Goal: Download file/media

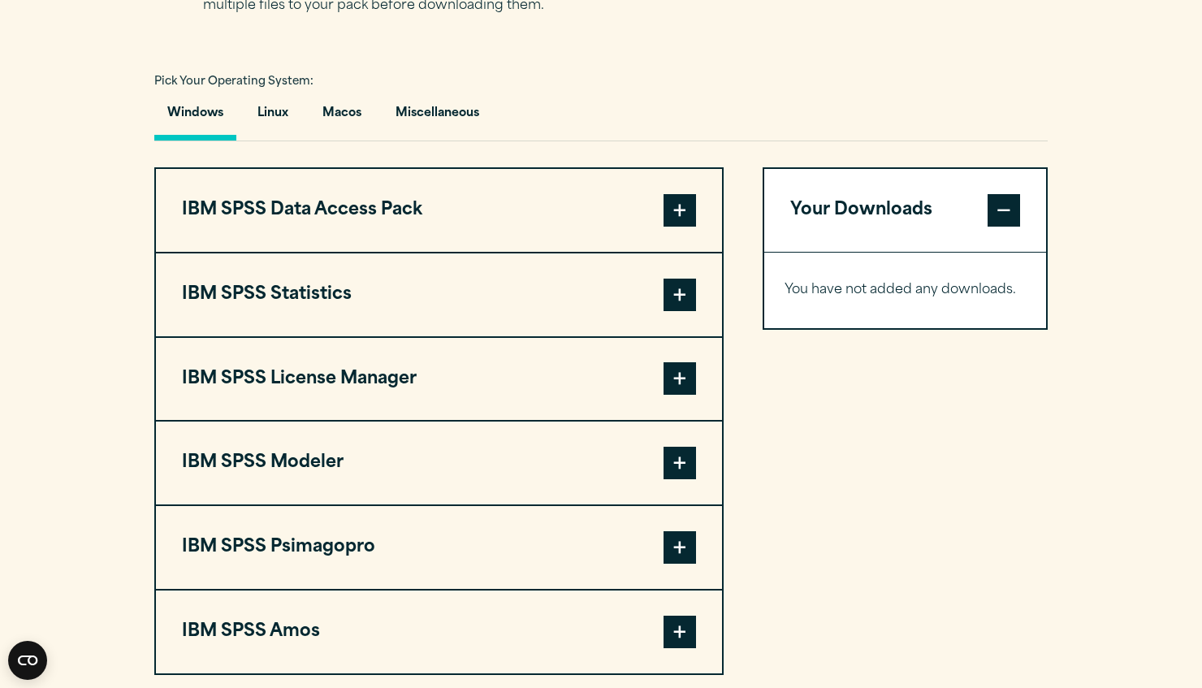
click at [289, 302] on button "IBM SPSS Statistics" at bounding box center [439, 294] width 566 height 83
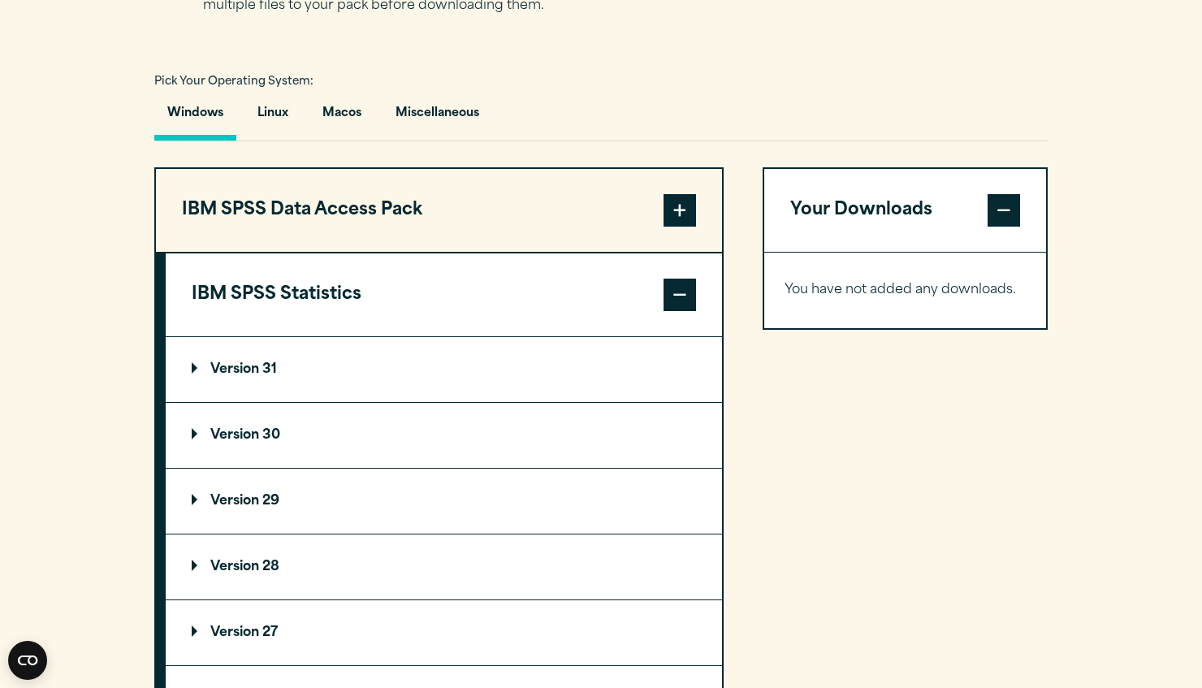
click at [254, 376] on p "Version 31" at bounding box center [234, 369] width 85 height 13
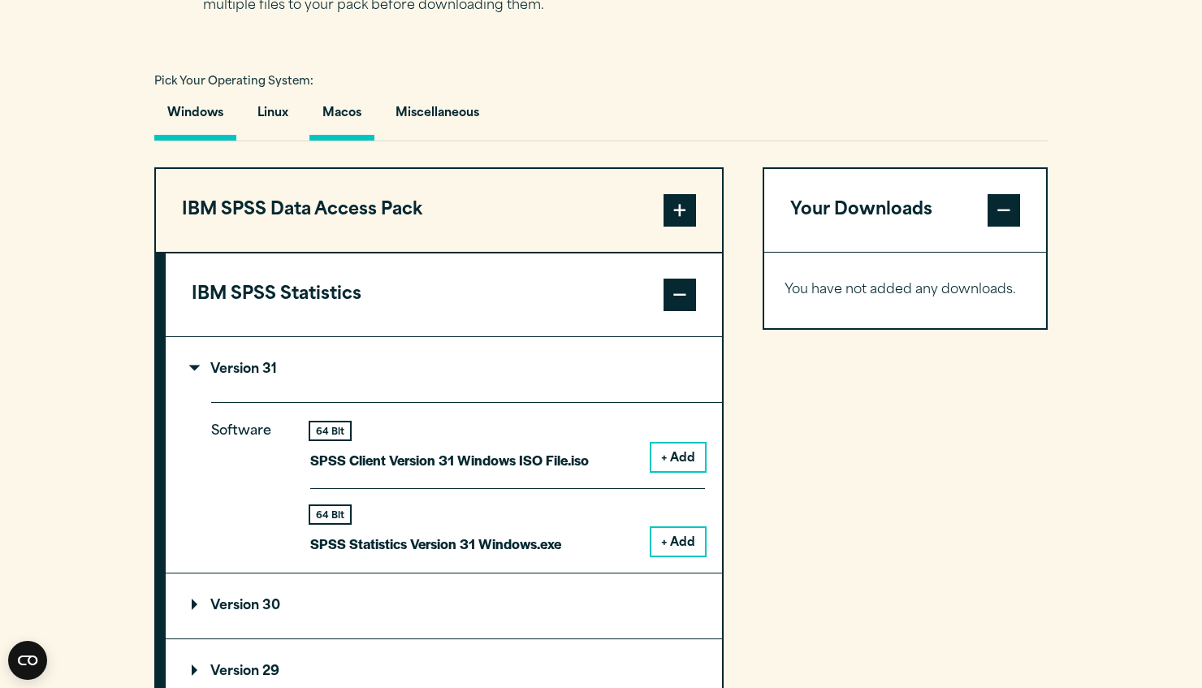
click at [335, 121] on button "Macos" at bounding box center [341, 117] width 65 height 46
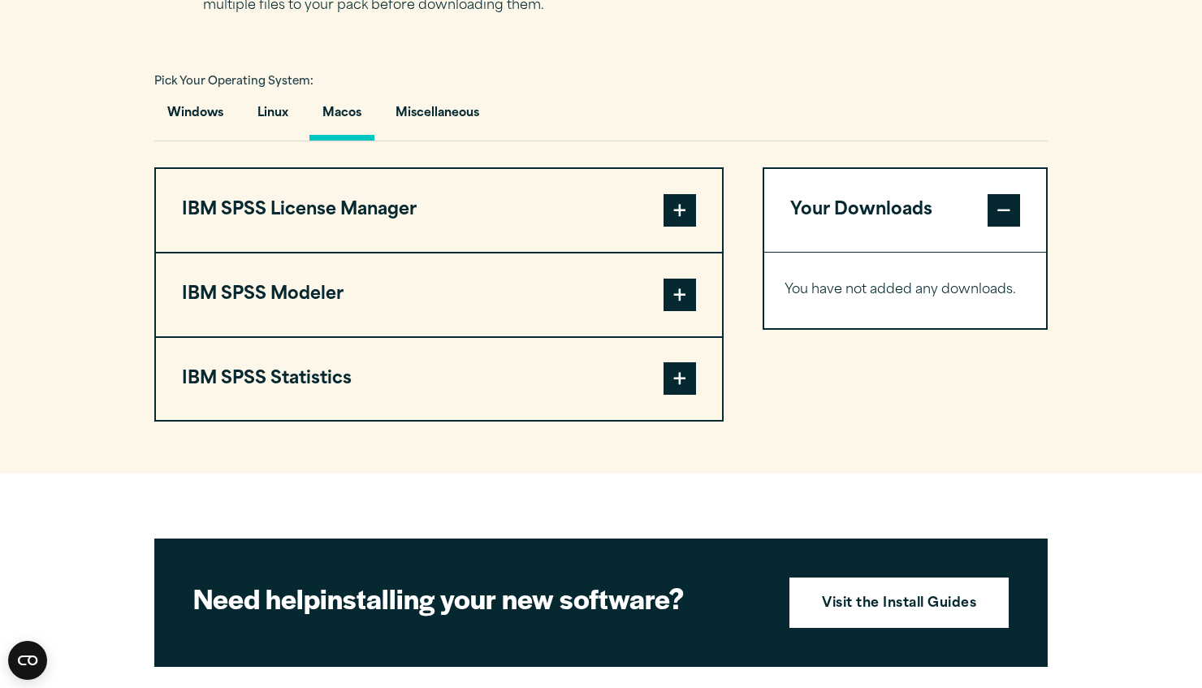
click at [599, 395] on button "IBM SPSS Statistics" at bounding box center [439, 379] width 566 height 83
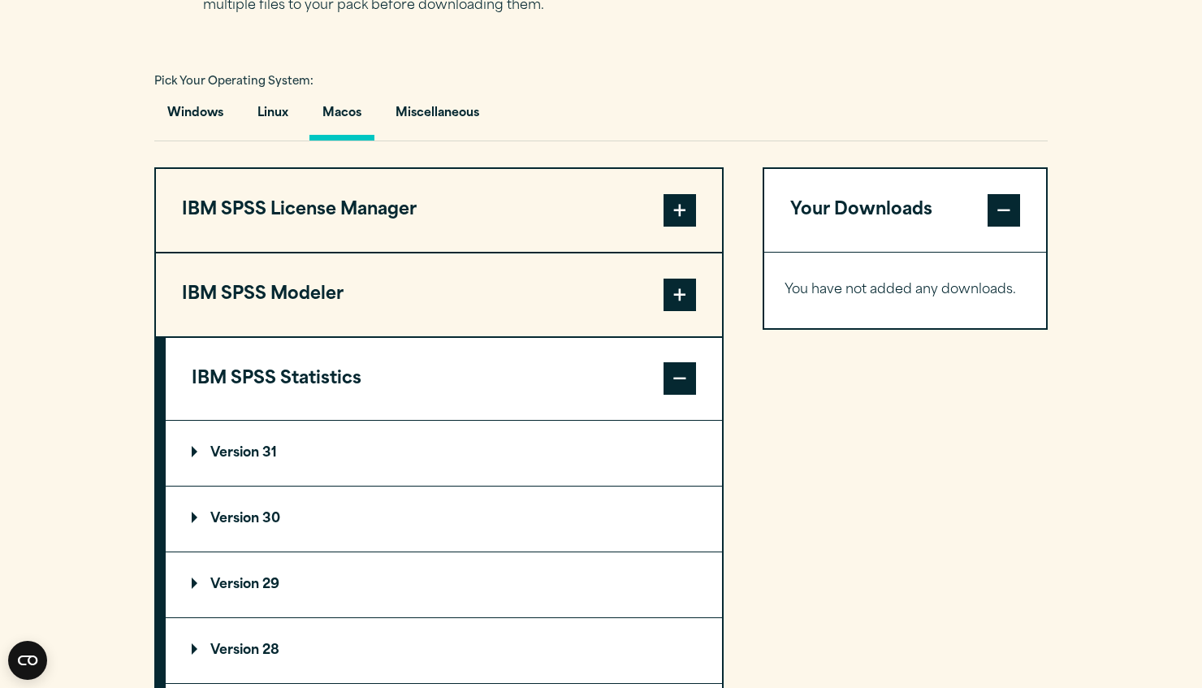
click at [234, 460] on p "Version 31" at bounding box center [234, 453] width 85 height 13
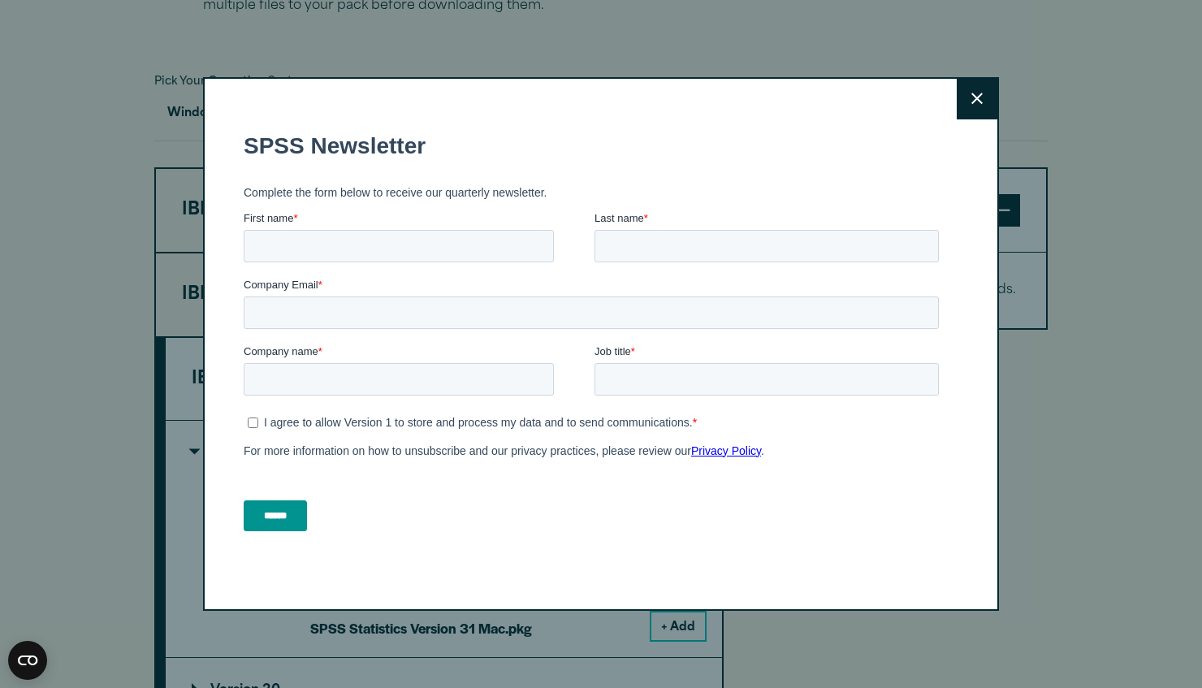
click at [980, 102] on icon at bounding box center [976, 98] width 11 height 11
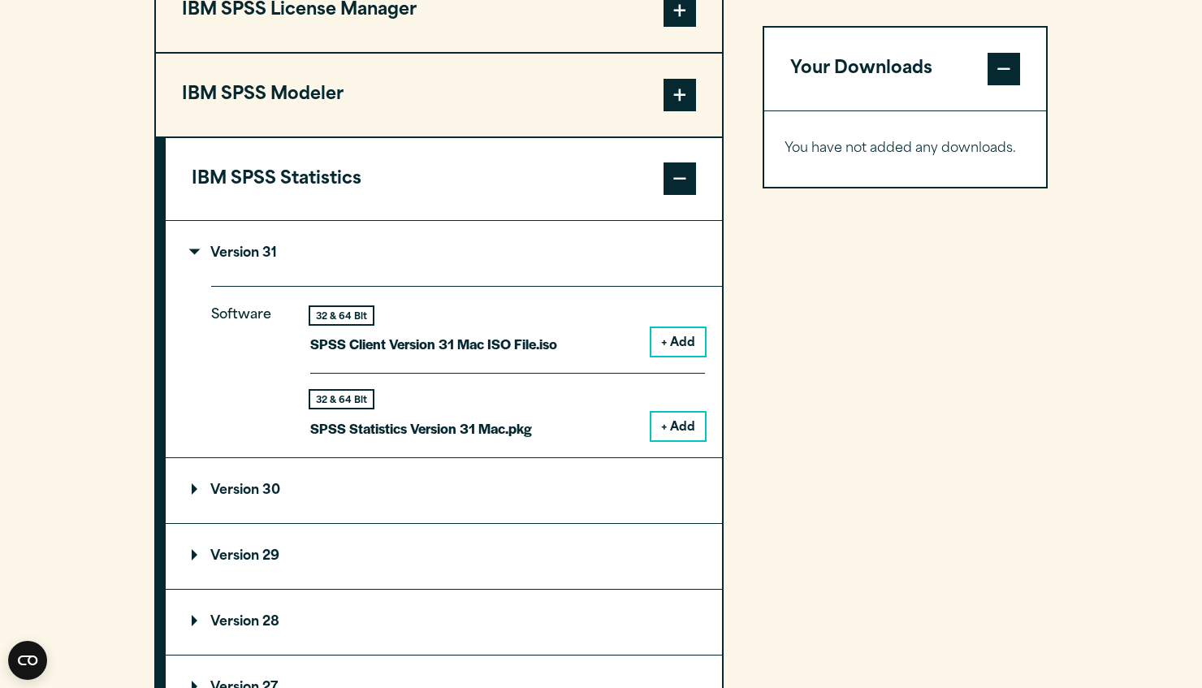
scroll to position [1360, 0]
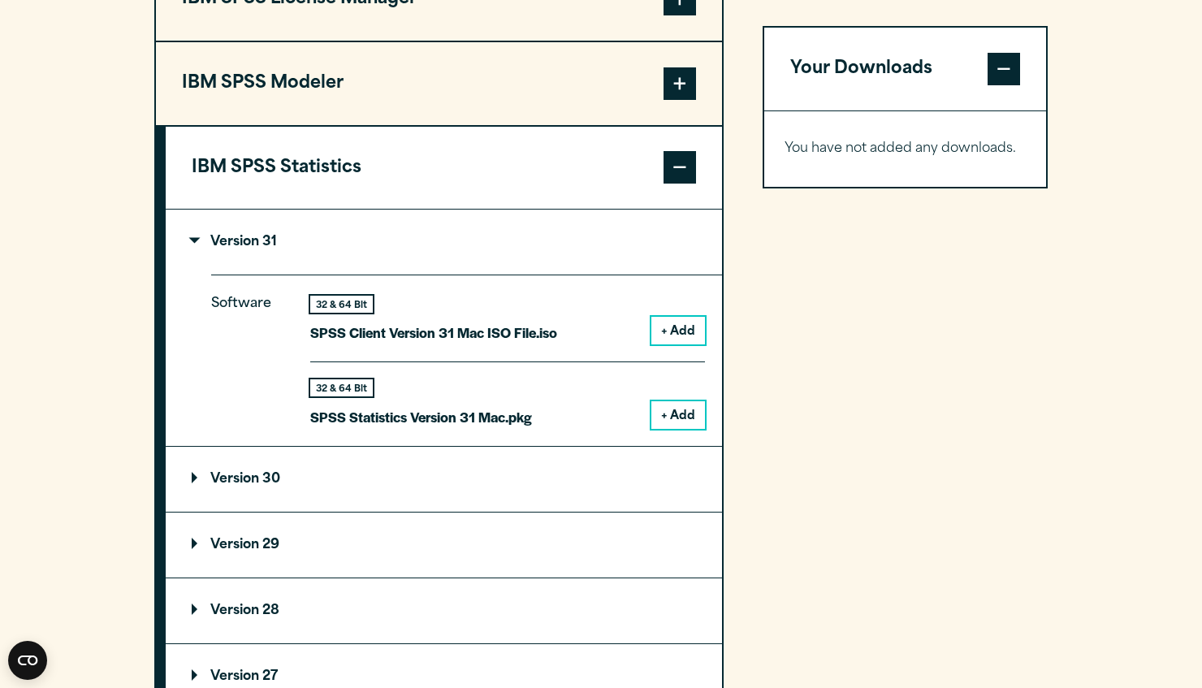
click at [686, 339] on button "+ Add" at bounding box center [678, 331] width 54 height 28
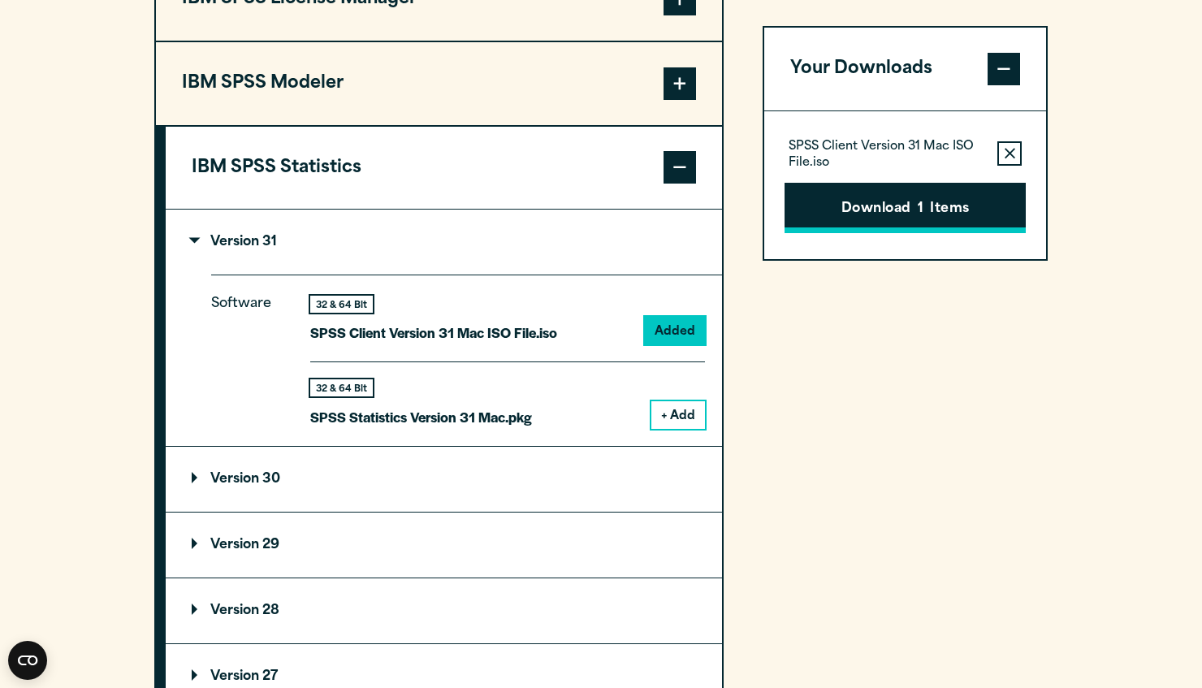
click at [897, 215] on button "Download 1 Items" at bounding box center [905, 208] width 241 height 50
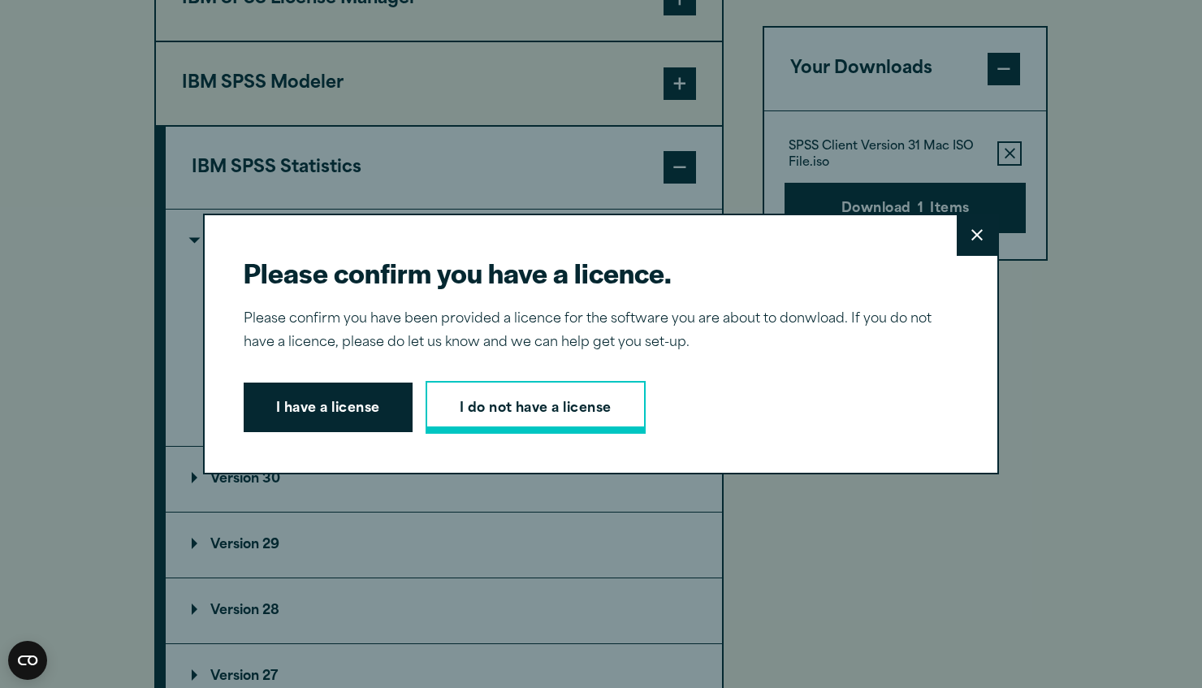
click at [500, 401] on link "I do not have a license" at bounding box center [536, 408] width 220 height 54
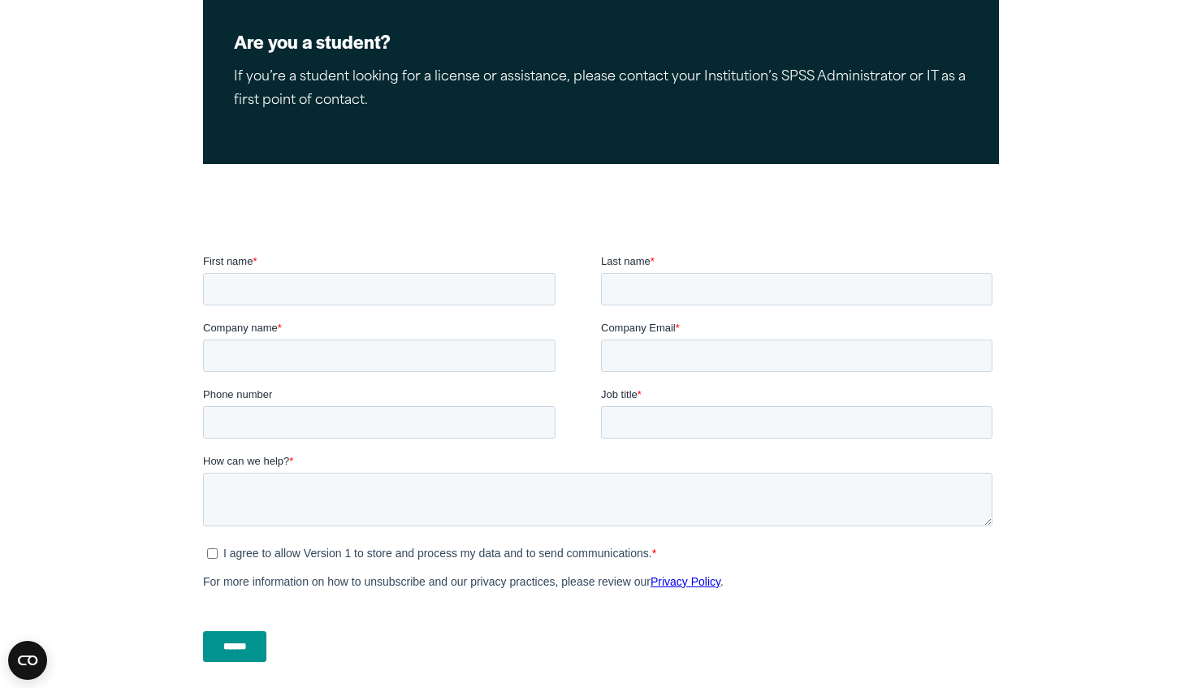
scroll to position [537, 0]
